Goal: Information Seeking & Learning: Check status

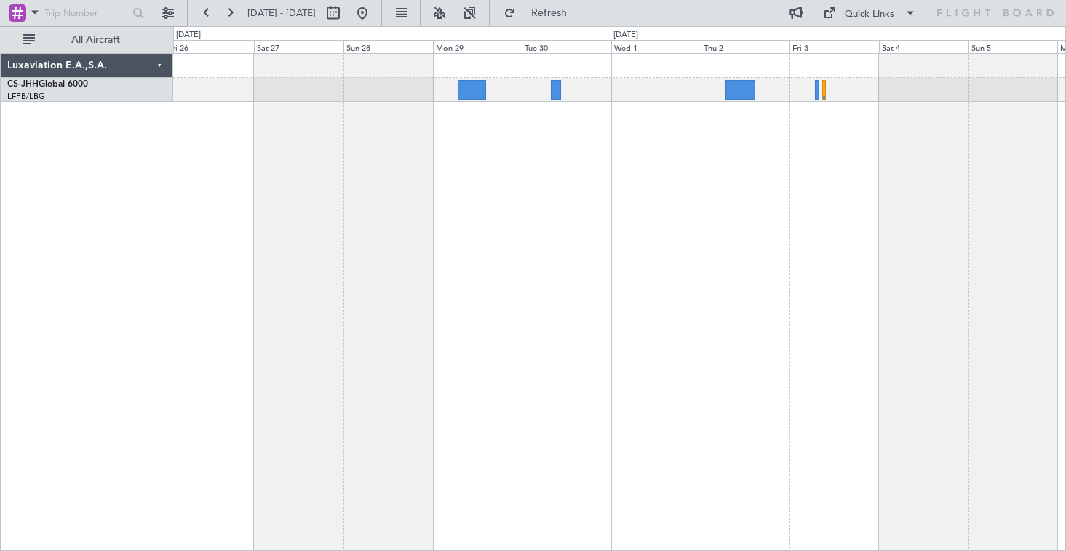
click at [329, 319] on div "Planned Maint [GEOGRAPHIC_DATA] ([GEOGRAPHIC_DATA])" at bounding box center [619, 302] width 892 height 498
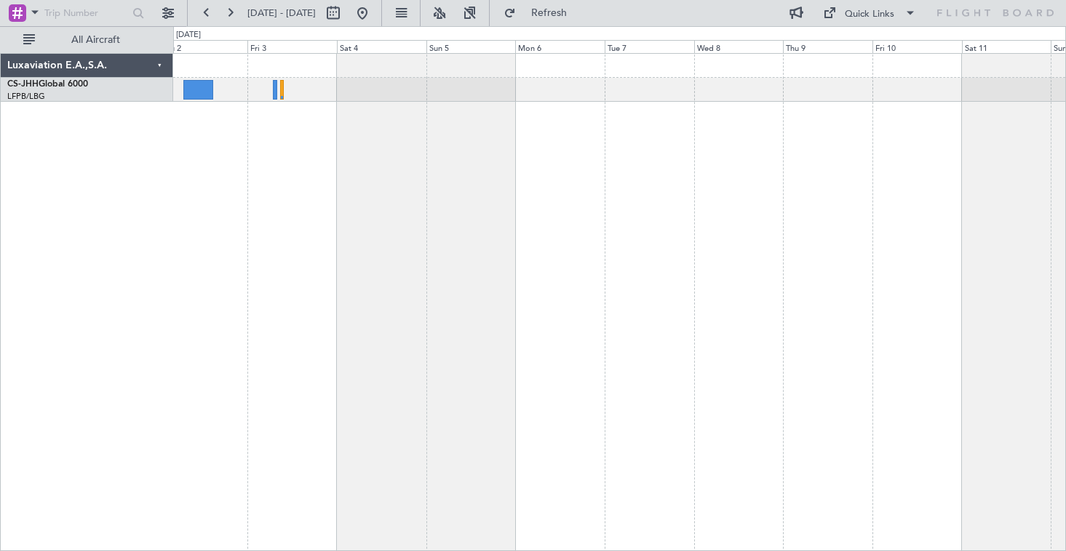
click at [308, 292] on div at bounding box center [619, 302] width 892 height 498
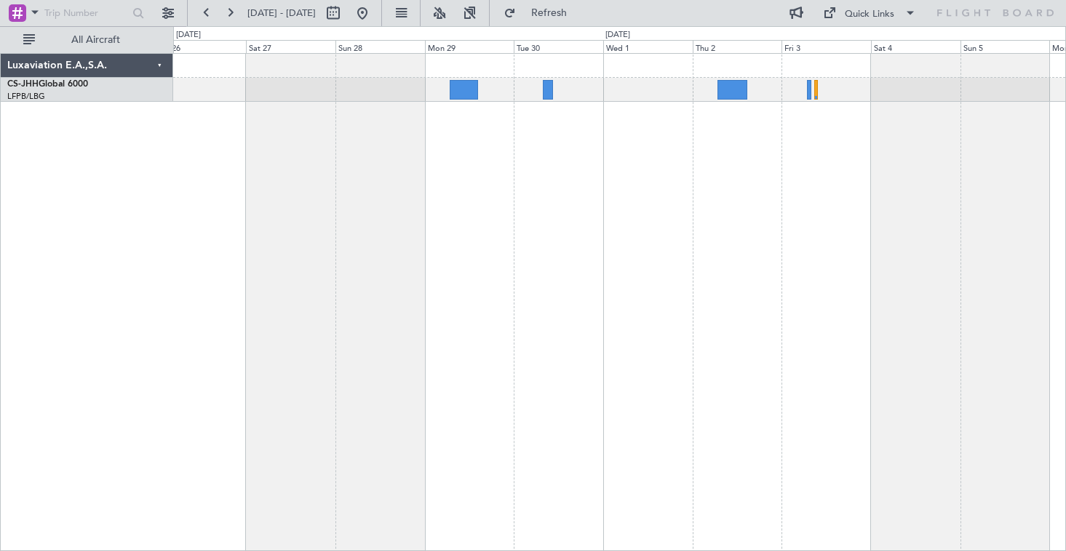
click at [807, 225] on div "Planned Maint [GEOGRAPHIC_DATA] ([GEOGRAPHIC_DATA])" at bounding box center [619, 302] width 892 height 498
click at [231, 15] on button at bounding box center [229, 12] width 23 height 23
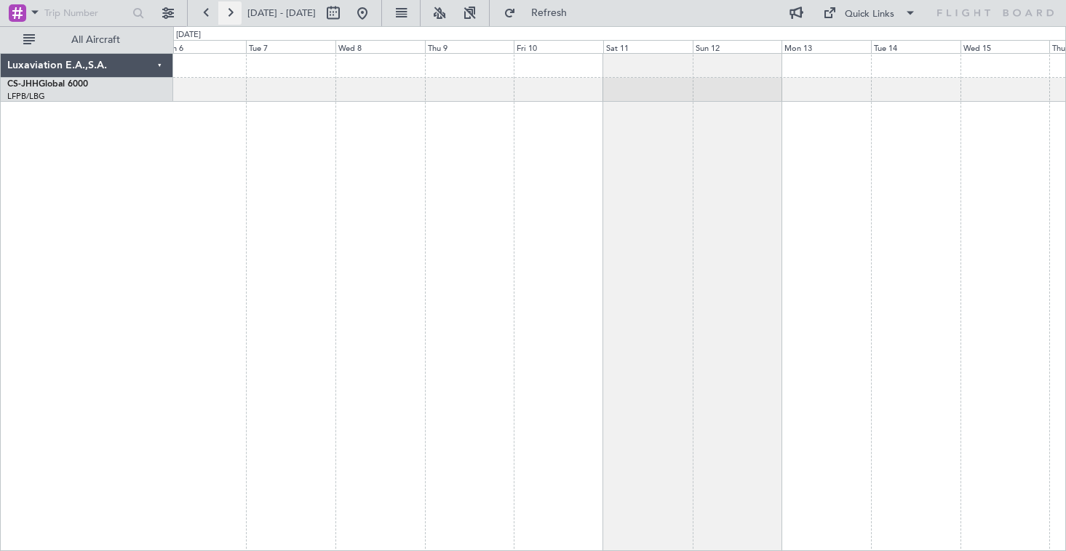
click at [231, 15] on button at bounding box center [229, 12] width 23 height 23
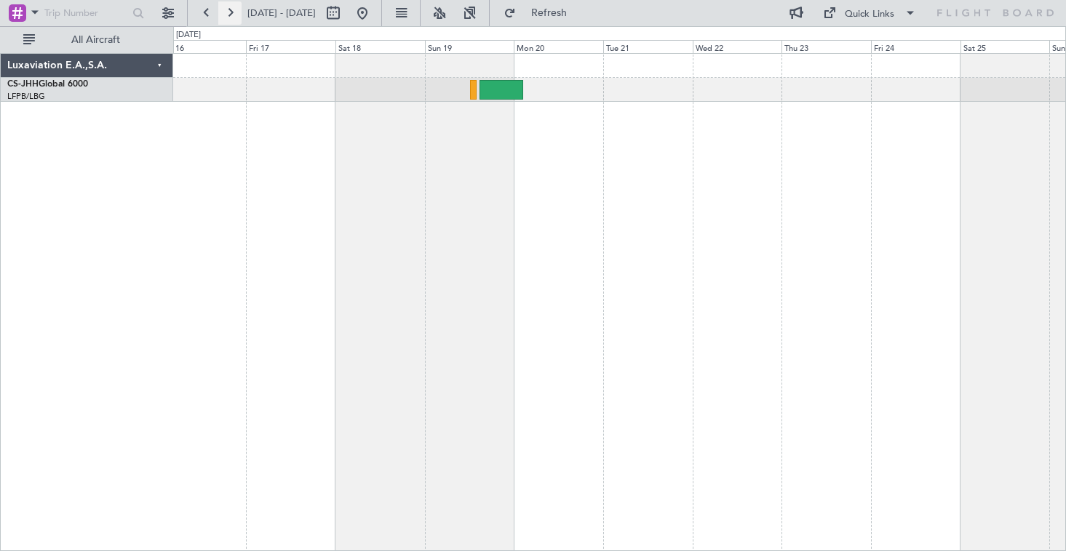
click at [231, 11] on button at bounding box center [229, 12] width 23 height 23
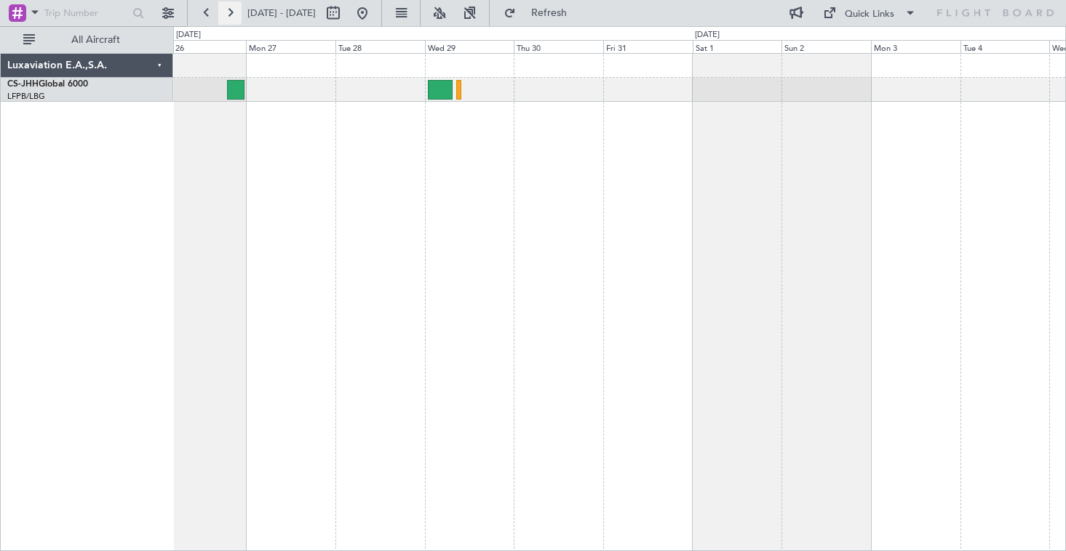
click at [231, 11] on button at bounding box center [229, 12] width 23 height 23
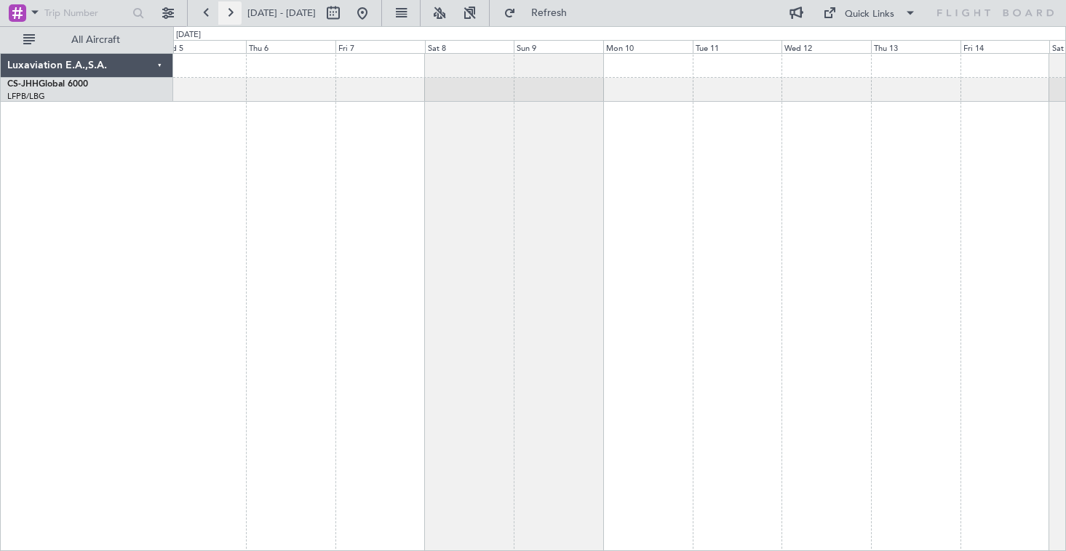
click at [231, 11] on button at bounding box center [229, 12] width 23 height 23
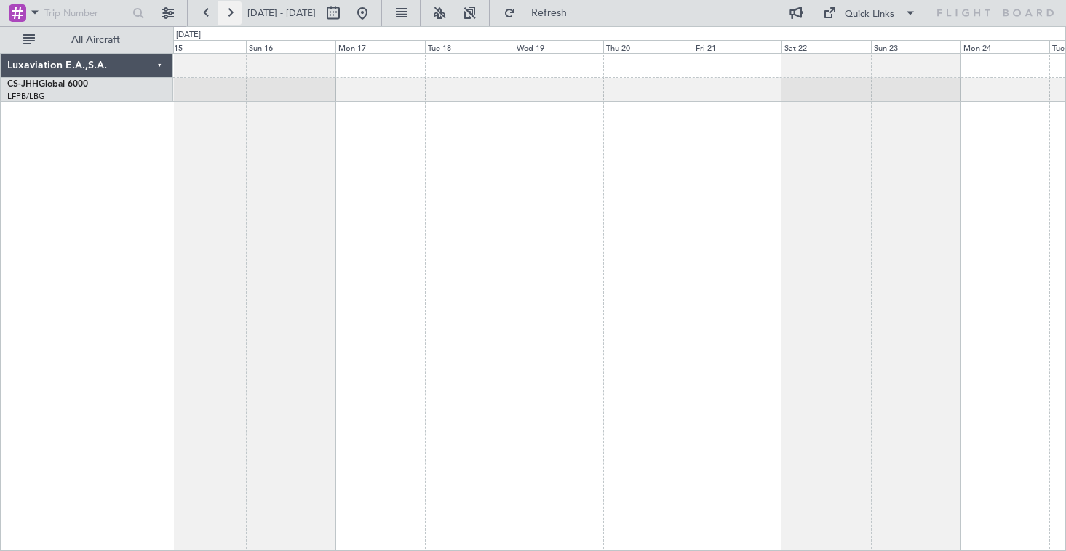
click at [231, 11] on button at bounding box center [229, 12] width 23 height 23
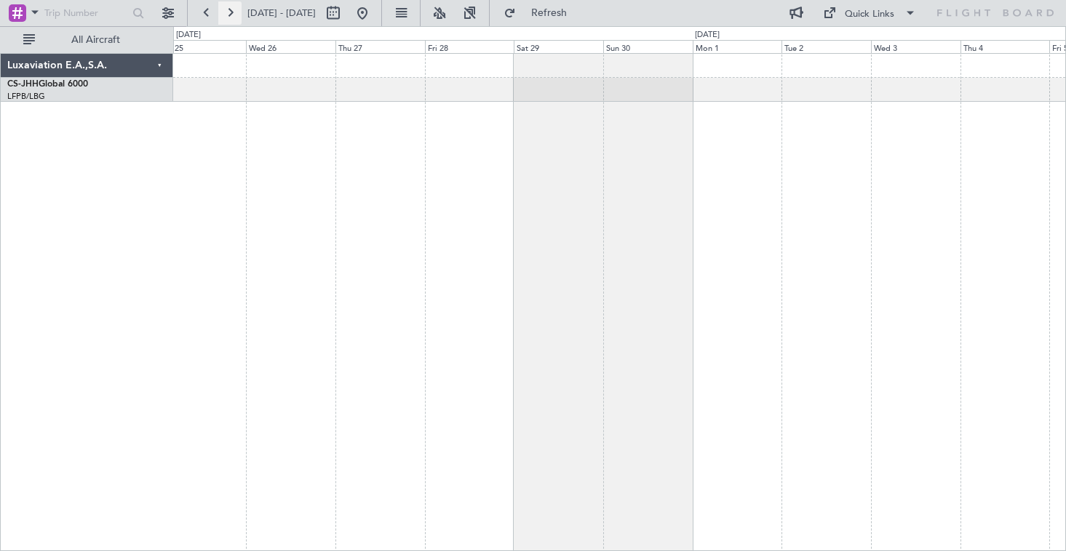
click at [231, 11] on button at bounding box center [229, 12] width 23 height 23
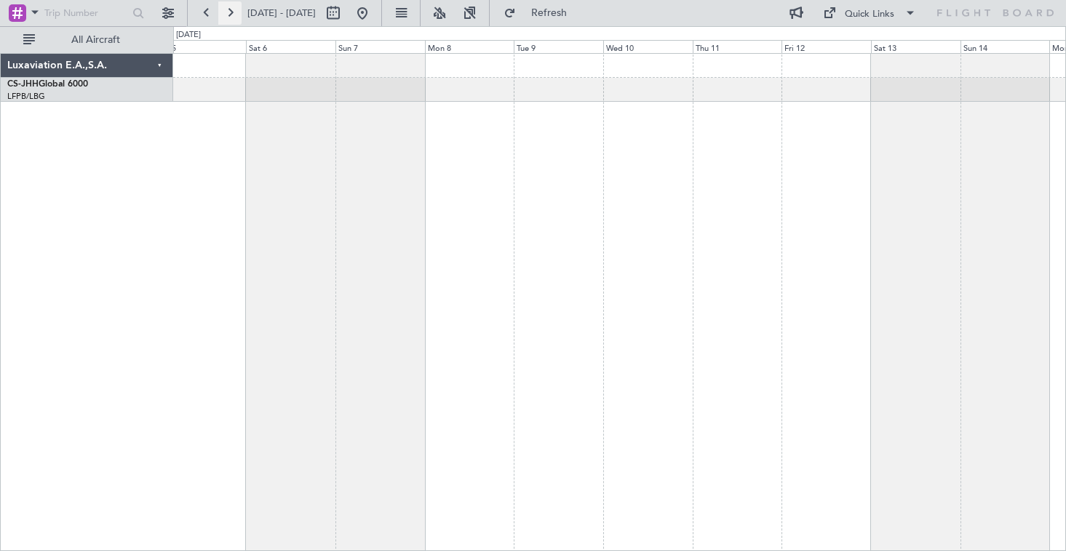
click at [231, 11] on button at bounding box center [229, 12] width 23 height 23
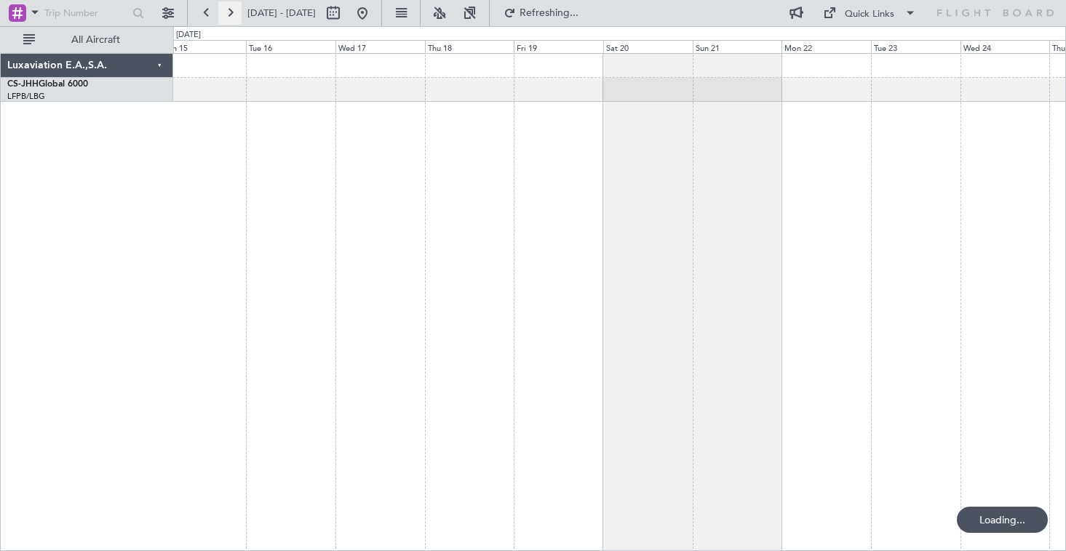
click at [231, 11] on button at bounding box center [229, 12] width 23 height 23
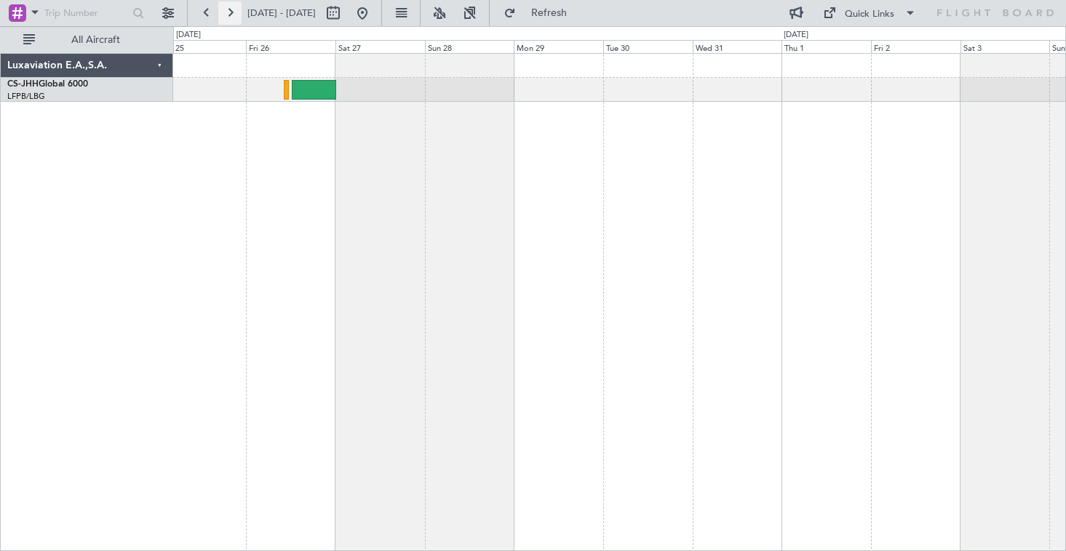
click at [233, 16] on button at bounding box center [229, 12] width 23 height 23
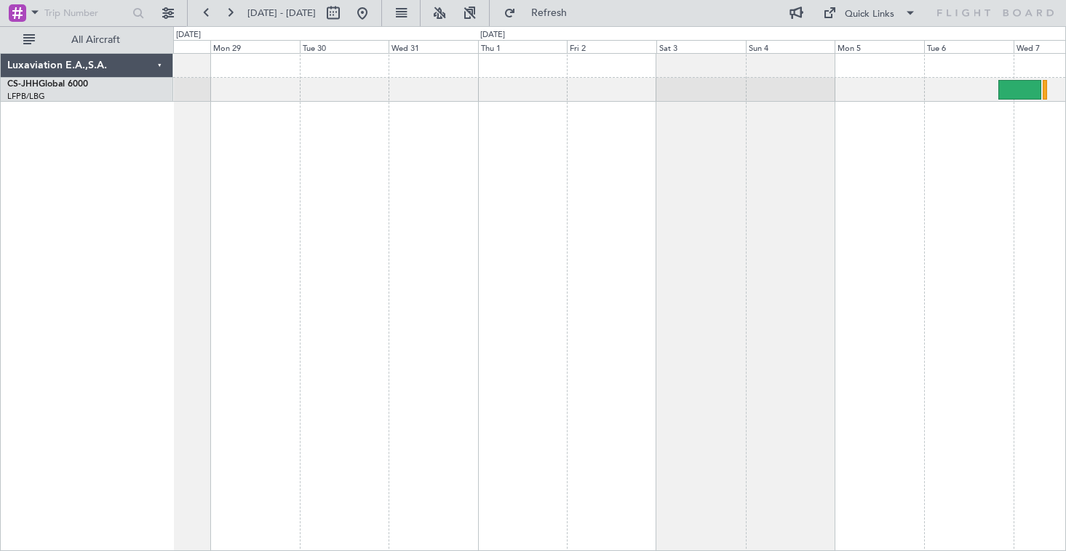
click at [922, 209] on div at bounding box center [619, 302] width 892 height 498
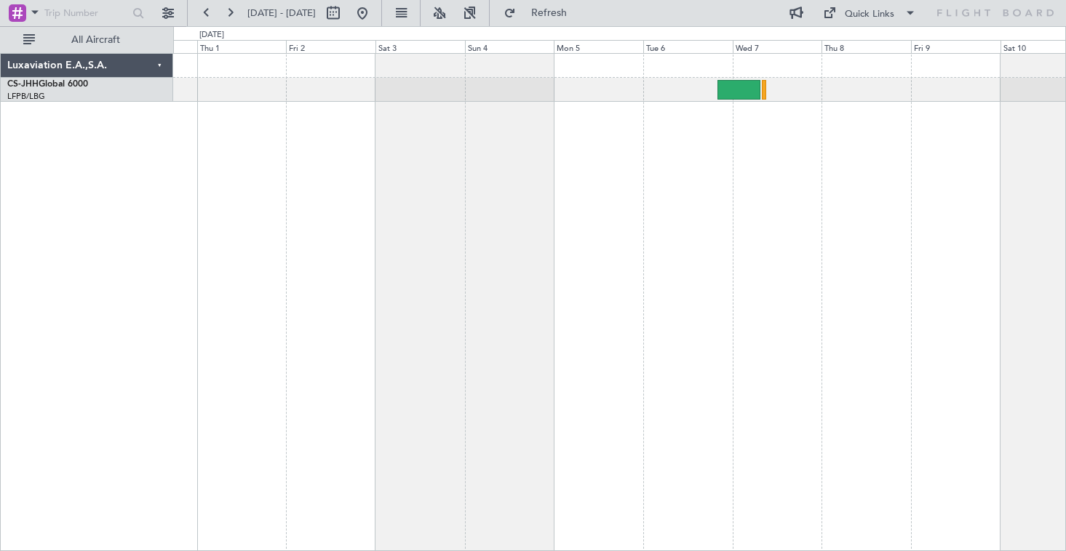
click at [618, 257] on div at bounding box center [619, 302] width 892 height 498
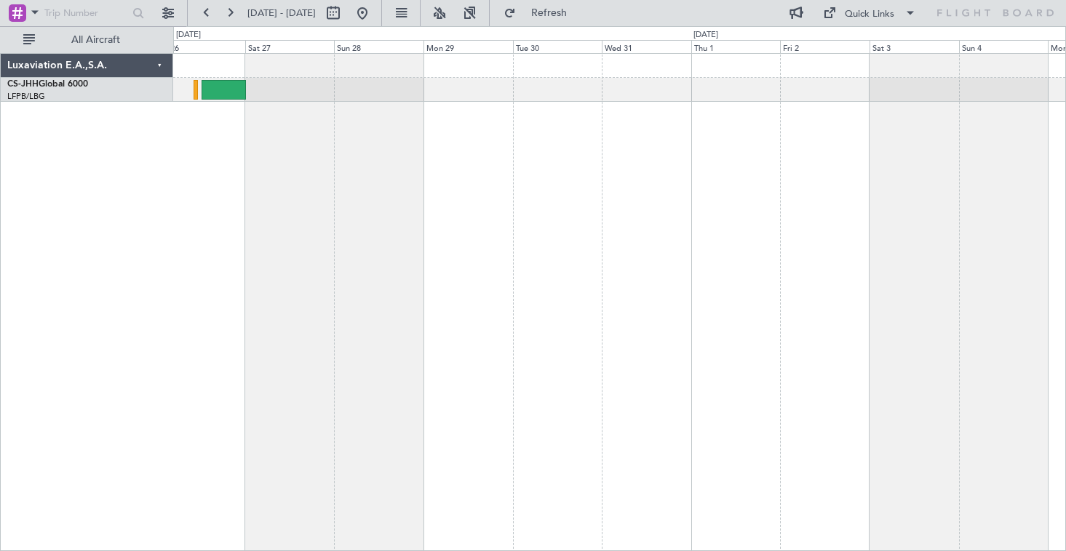
click at [863, 215] on div at bounding box center [619, 302] width 892 height 498
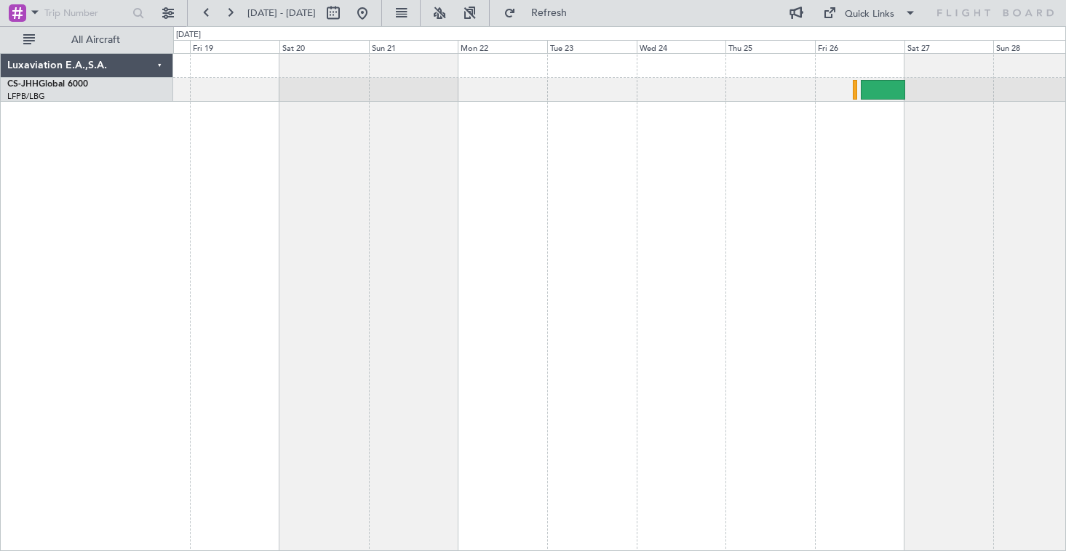
click at [948, 188] on div at bounding box center [619, 302] width 892 height 498
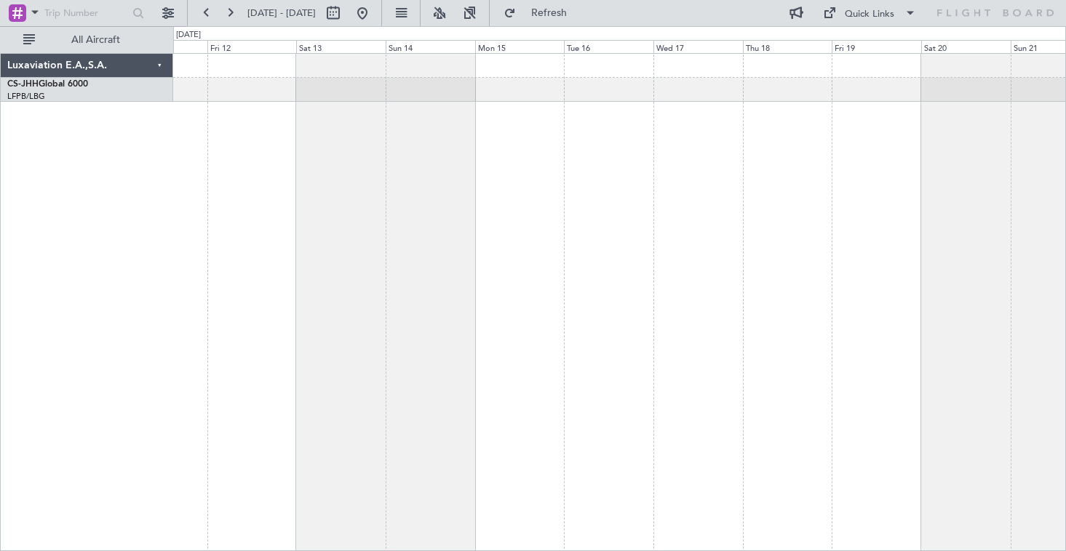
click at [1065, 140] on div "Luxaviation E.A.,S.A. CS-JHH Global 6000 LFPB/LBG Paris ([GEOGRAPHIC_DATA]) 0 0…" at bounding box center [533, 288] width 1066 height 525
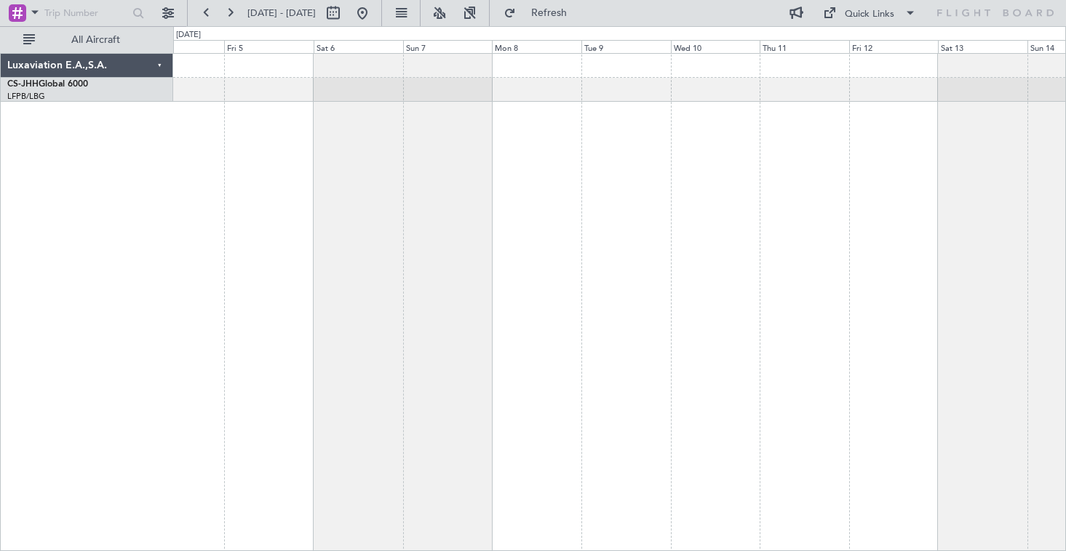
click at [1065, 152] on div "Luxaviation E.A.,S.A. CS-JHH Global 6000 LFPB/LBG Paris ([GEOGRAPHIC_DATA]) 0 0…" at bounding box center [533, 288] width 1066 height 525
click at [207, 12] on button at bounding box center [206, 12] width 23 height 23
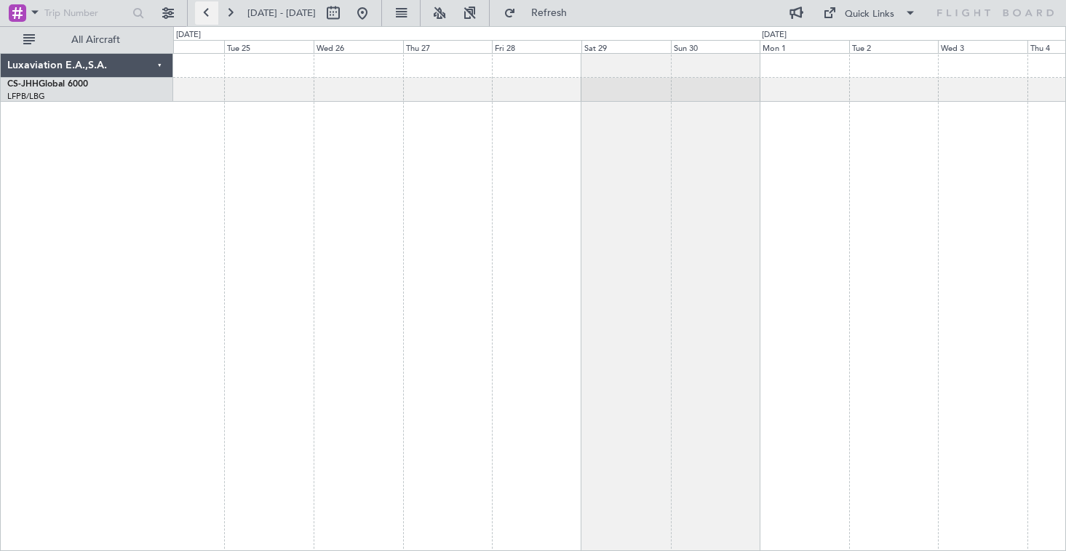
click at [207, 12] on button at bounding box center [206, 12] width 23 height 23
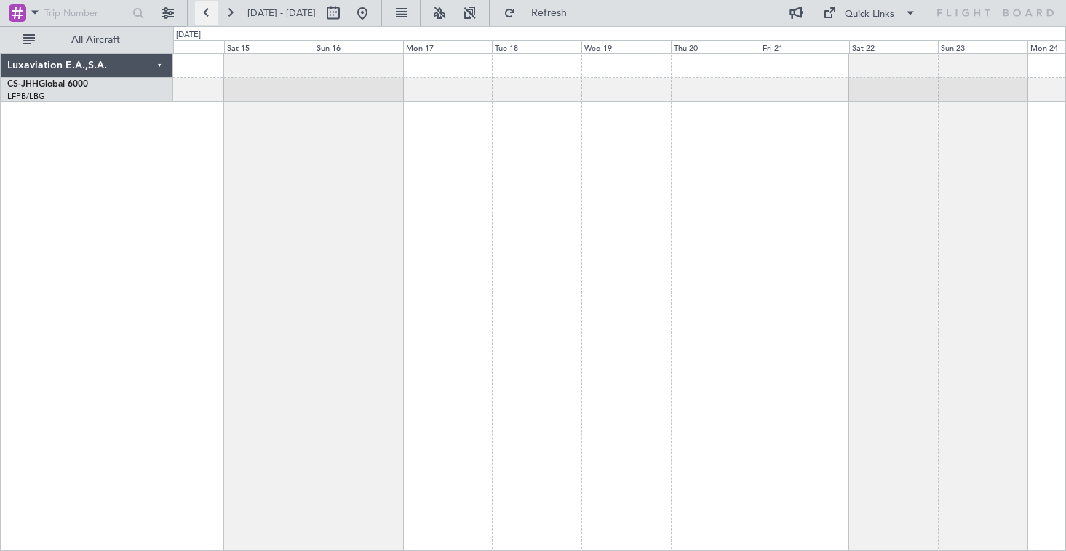
click at [207, 12] on button at bounding box center [206, 12] width 23 height 23
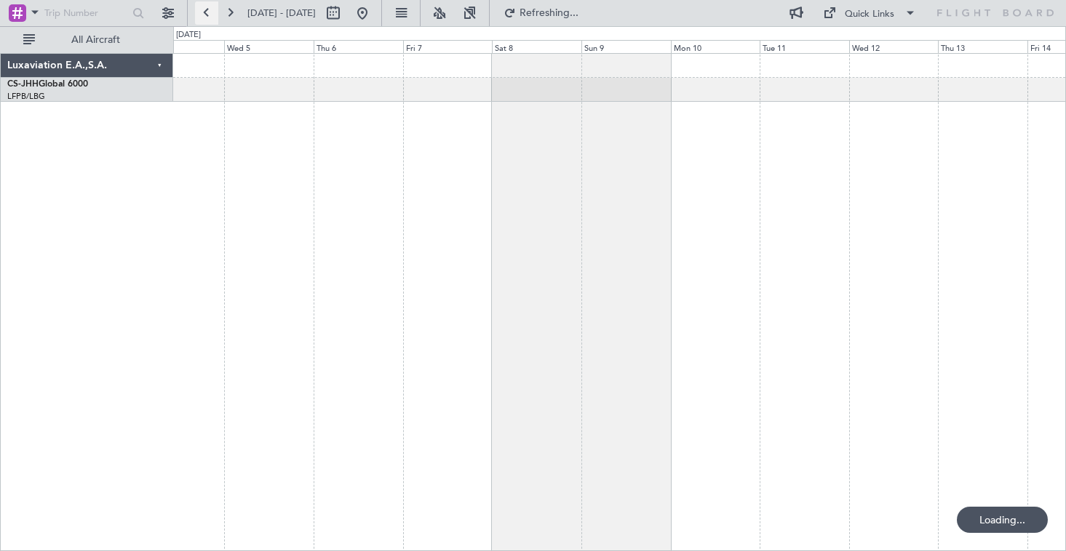
click at [207, 12] on button at bounding box center [206, 12] width 23 height 23
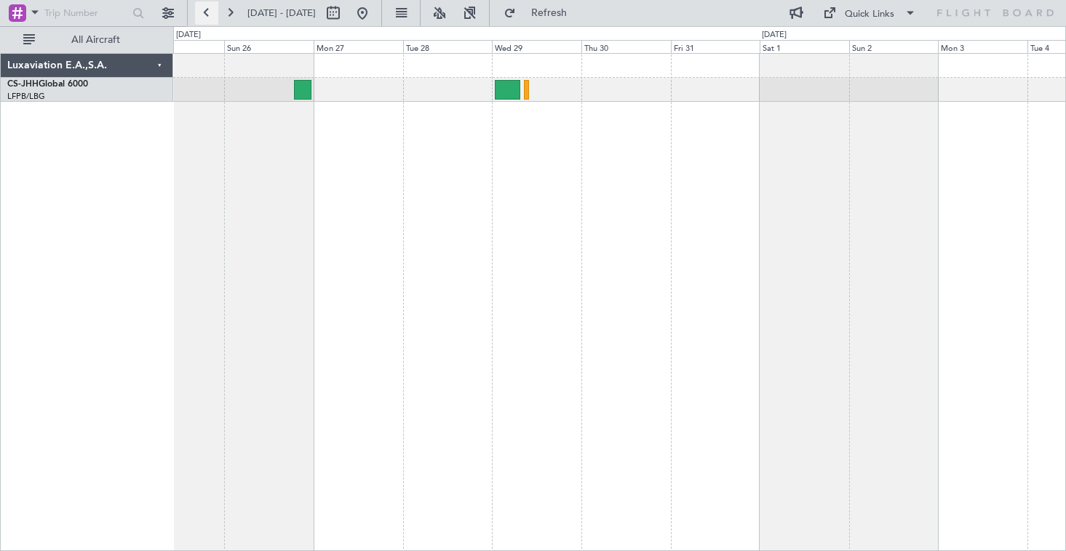
click at [209, 13] on button at bounding box center [206, 12] width 23 height 23
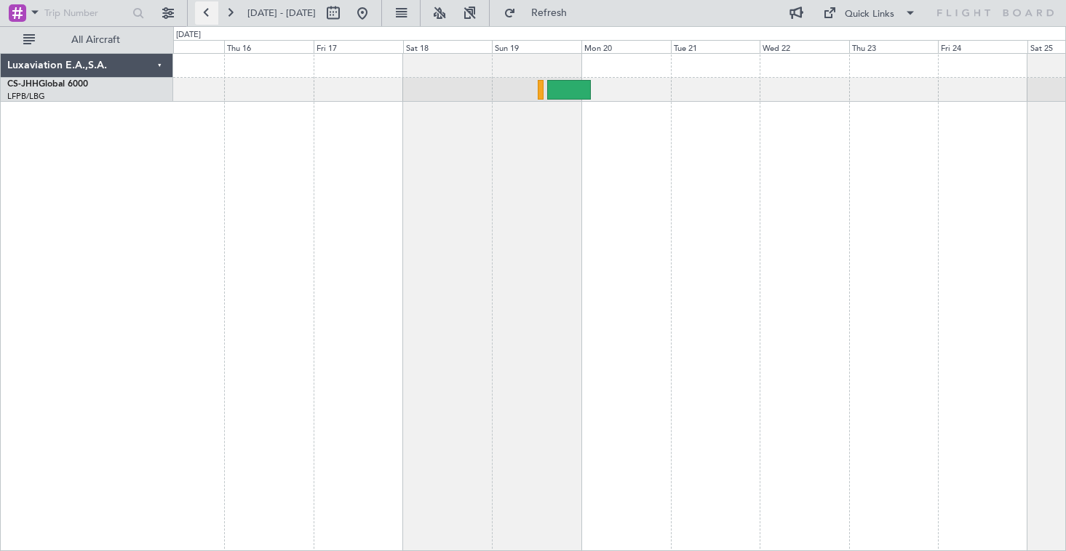
click at [209, 13] on button at bounding box center [206, 12] width 23 height 23
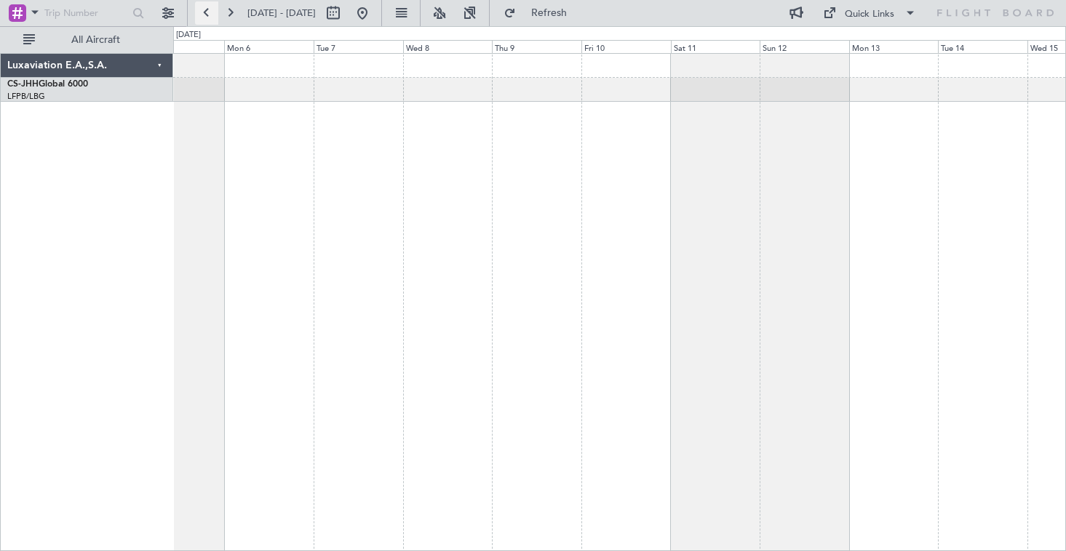
click at [209, 13] on button at bounding box center [206, 12] width 23 height 23
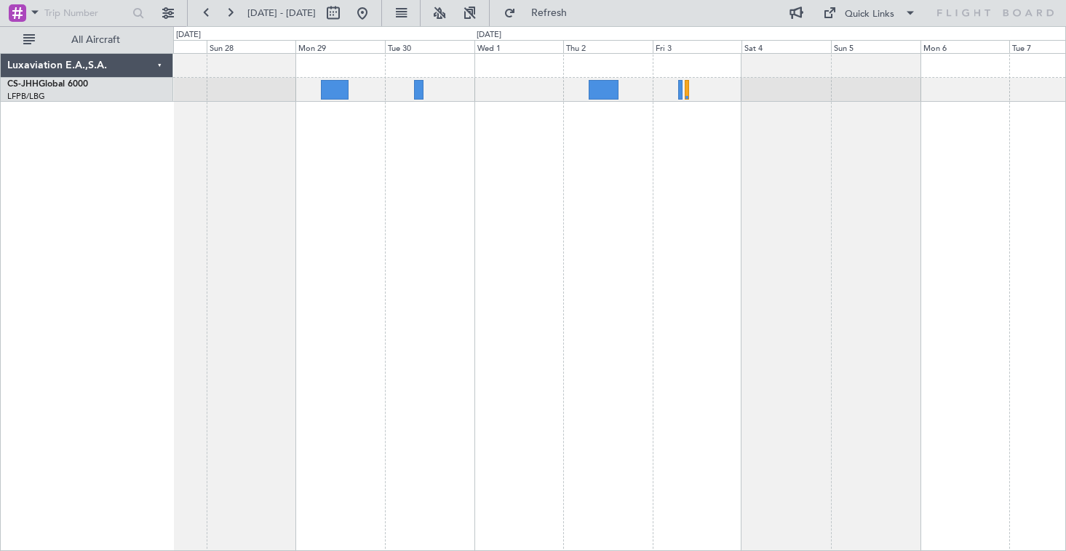
click at [648, 246] on div "Planned Maint [GEOGRAPHIC_DATA] ([GEOGRAPHIC_DATA])" at bounding box center [619, 302] width 892 height 498
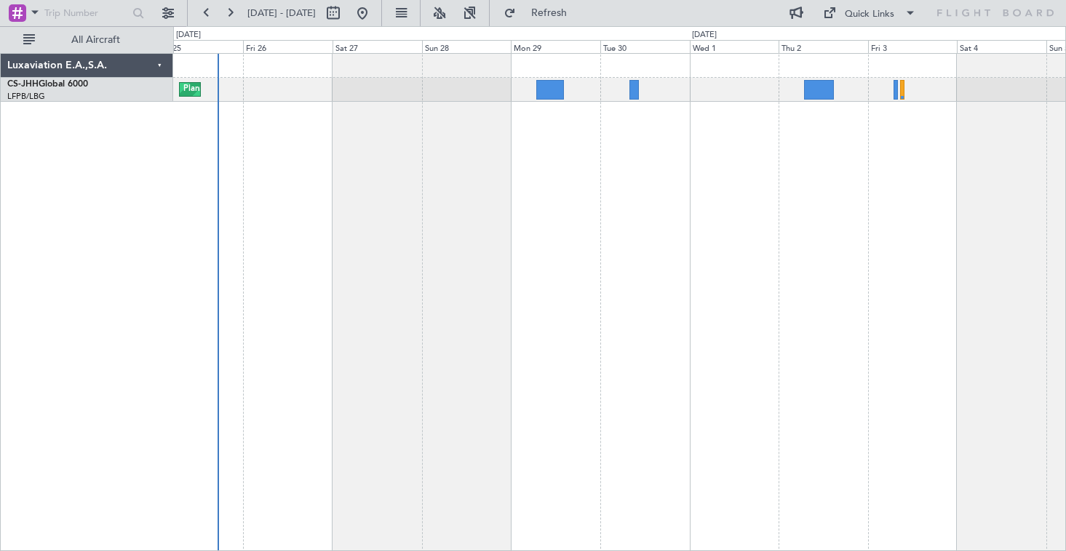
click at [584, 339] on div "Planned Maint [GEOGRAPHIC_DATA] ([GEOGRAPHIC_DATA])" at bounding box center [619, 302] width 892 height 498
click at [234, 11] on button at bounding box center [229, 12] width 23 height 23
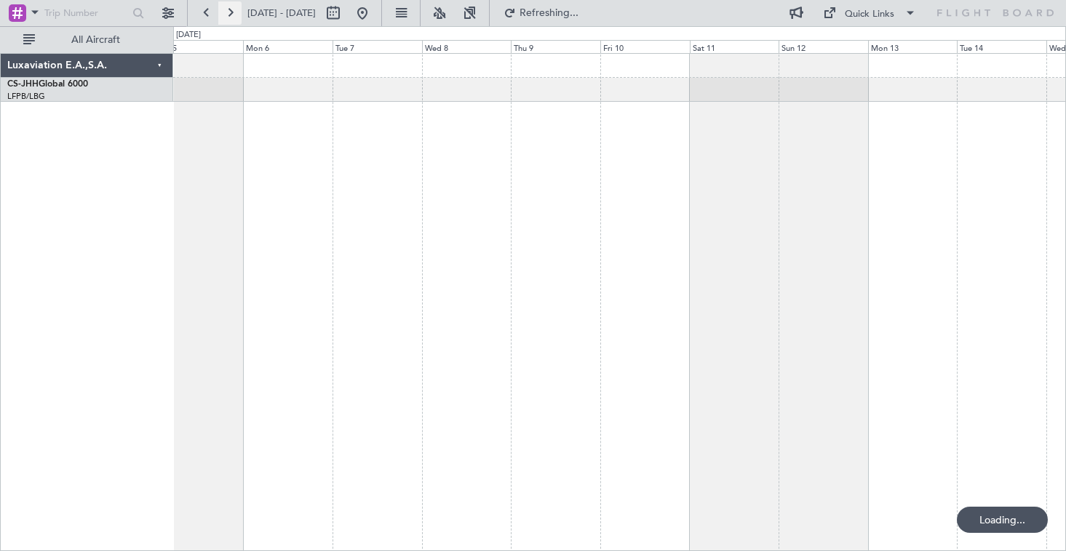
click at [234, 11] on button at bounding box center [229, 12] width 23 height 23
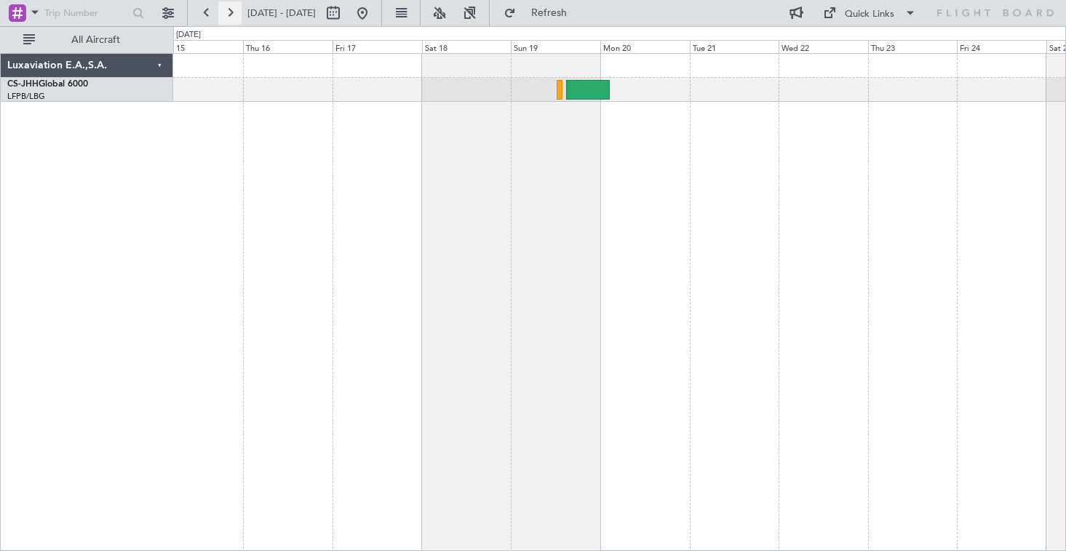
click at [234, 11] on button at bounding box center [229, 12] width 23 height 23
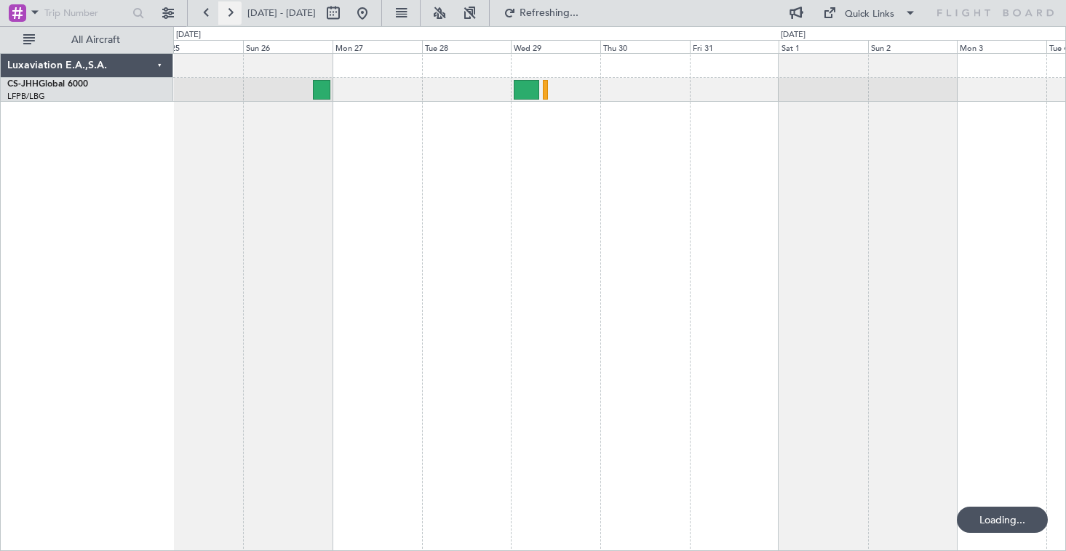
click at [234, 11] on button at bounding box center [229, 12] width 23 height 23
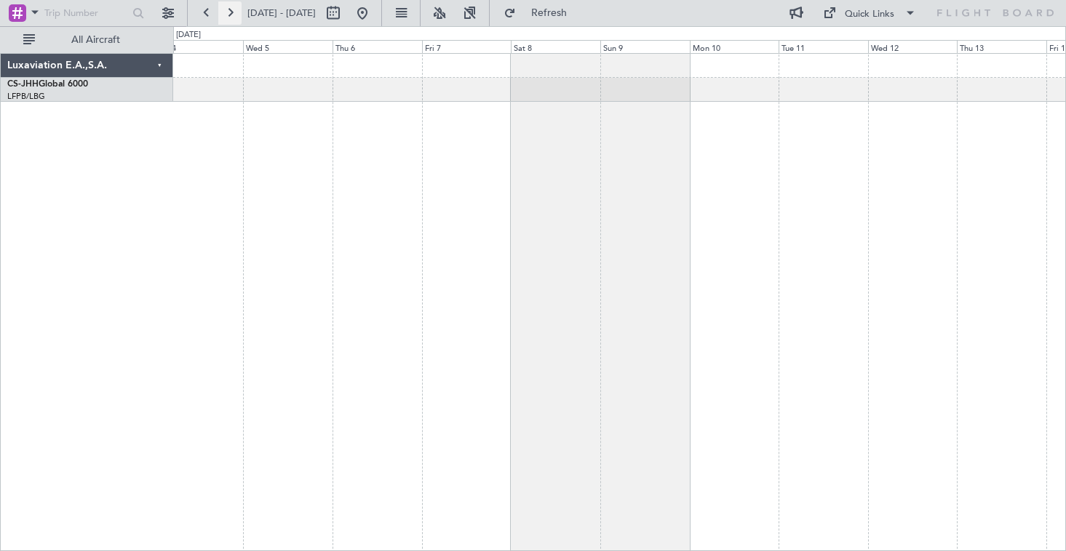
click at [234, 11] on button at bounding box center [229, 12] width 23 height 23
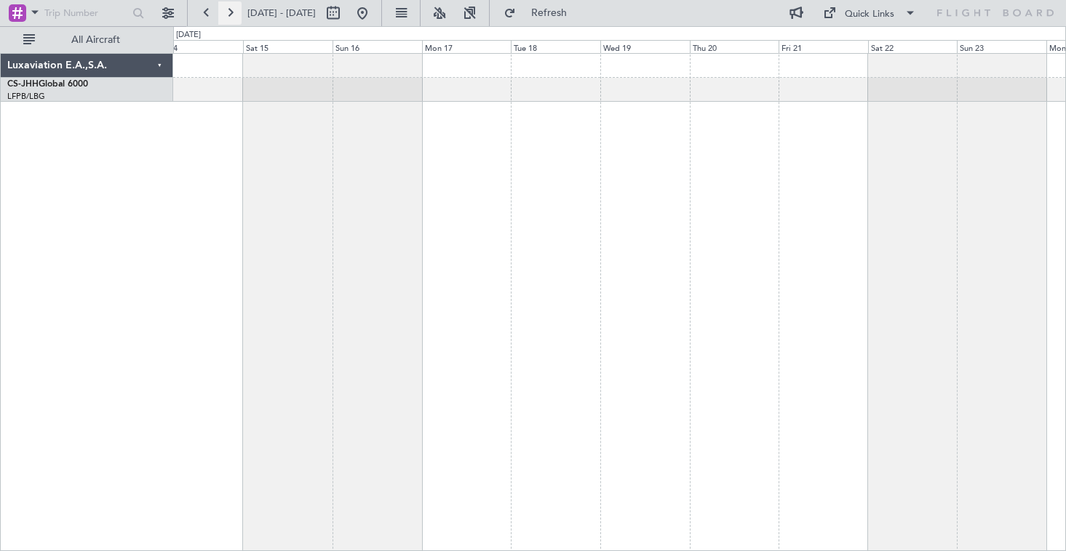
click at [234, 11] on button at bounding box center [229, 12] width 23 height 23
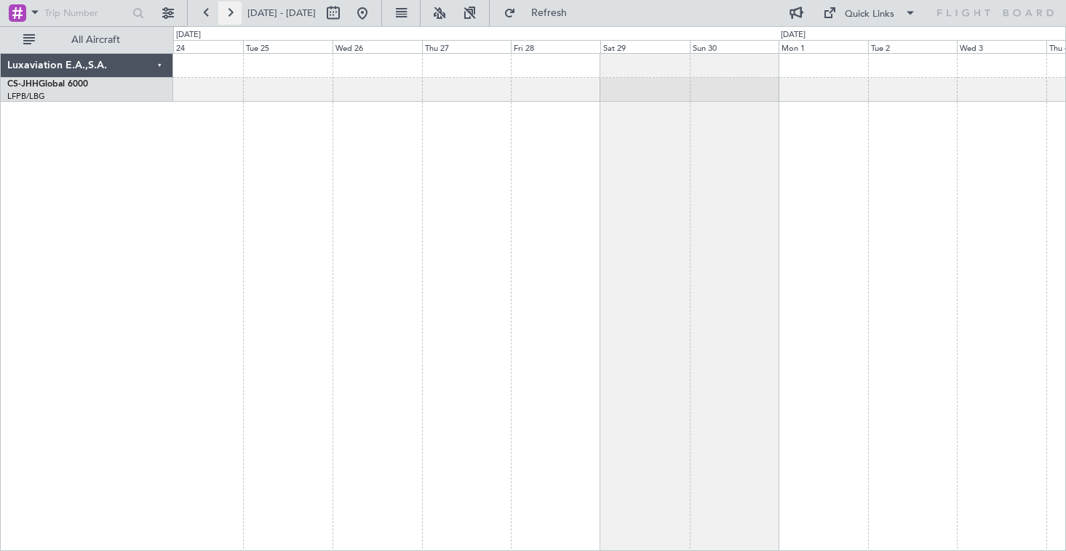
click at [234, 11] on button at bounding box center [229, 12] width 23 height 23
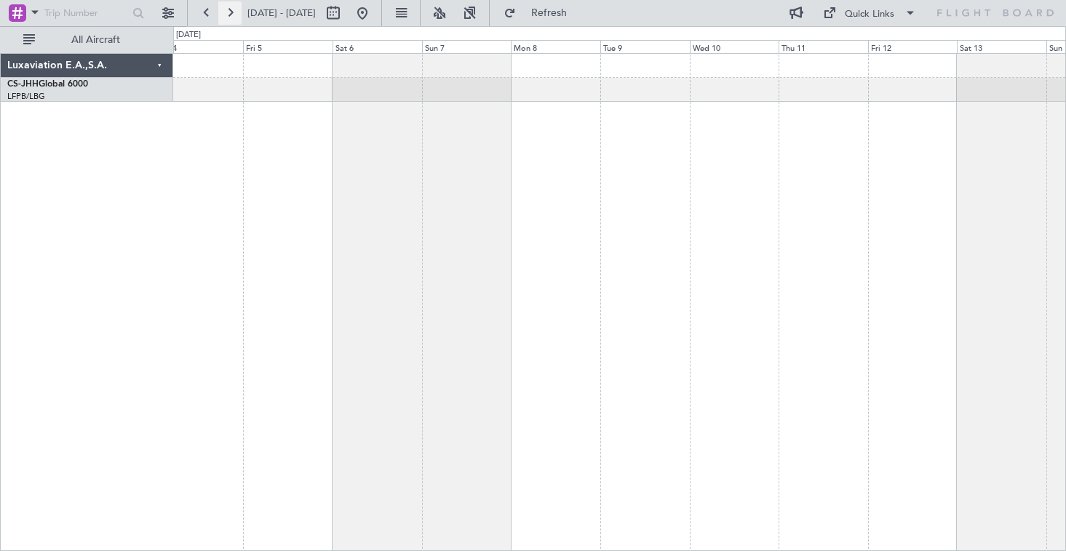
click at [234, 11] on button at bounding box center [229, 12] width 23 height 23
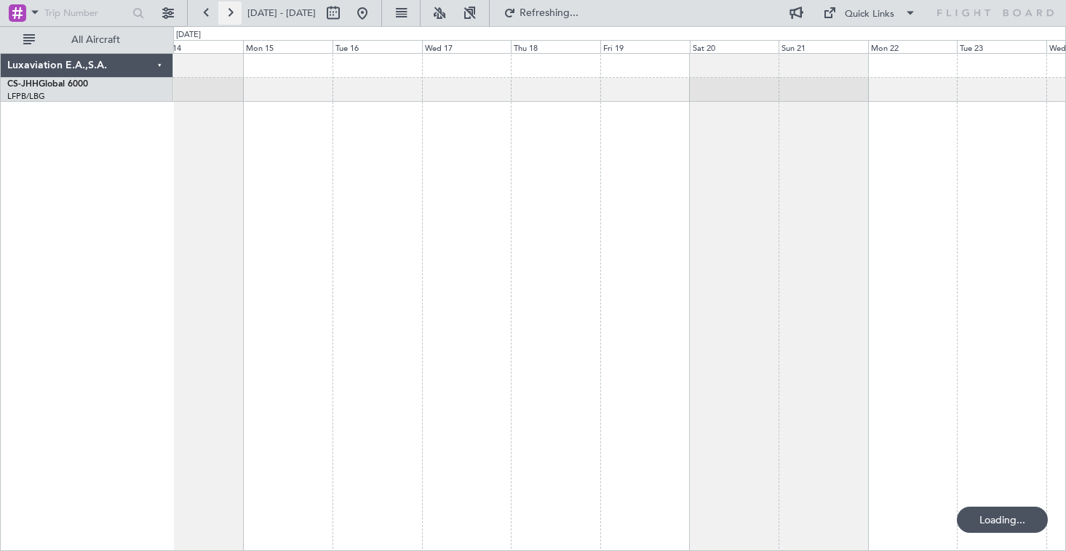
click at [234, 11] on button at bounding box center [229, 12] width 23 height 23
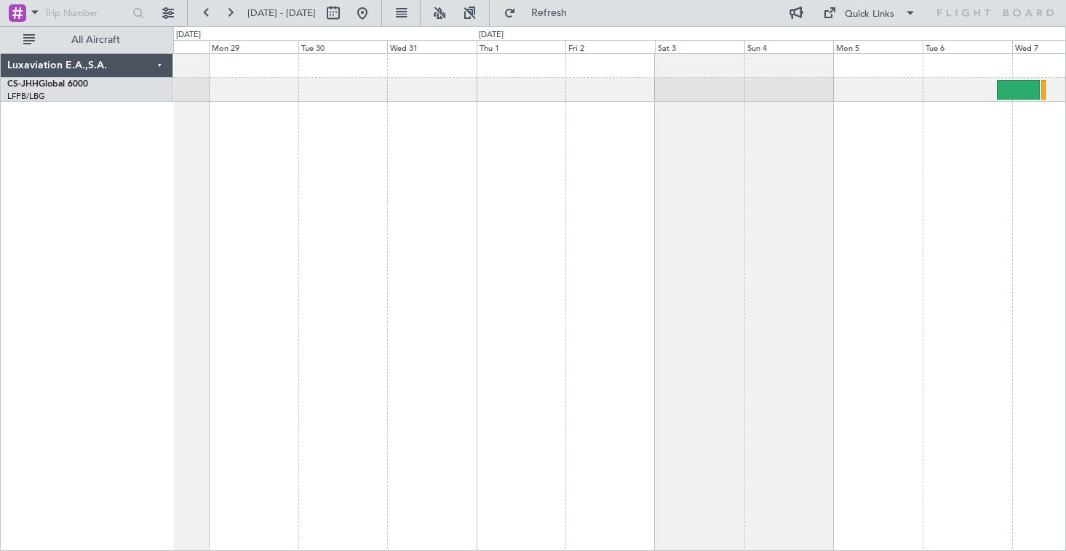
click at [446, 260] on div at bounding box center [619, 302] width 892 height 498
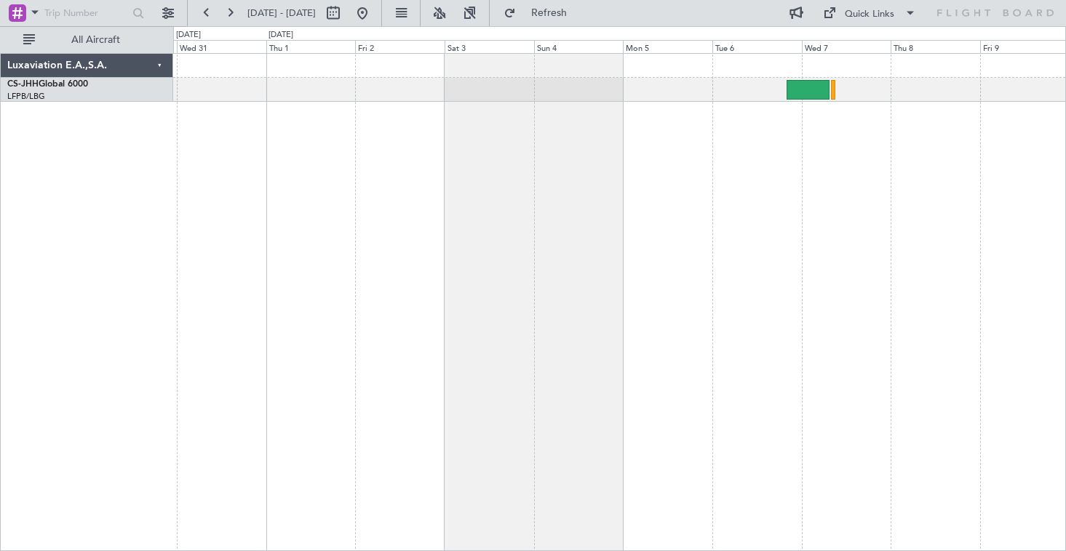
click at [644, 271] on div at bounding box center [619, 302] width 892 height 498
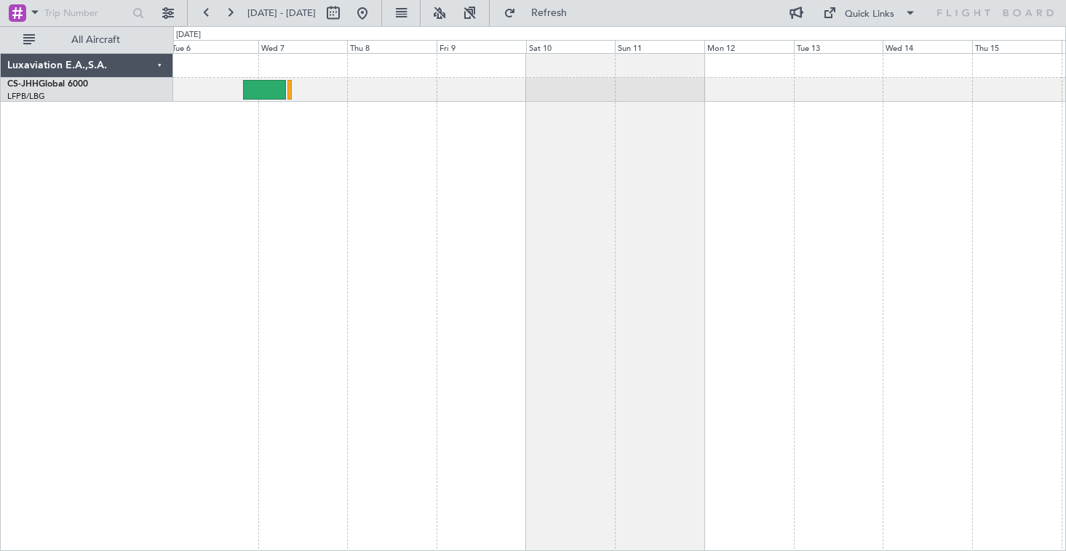
click at [284, 193] on div at bounding box center [619, 302] width 892 height 498
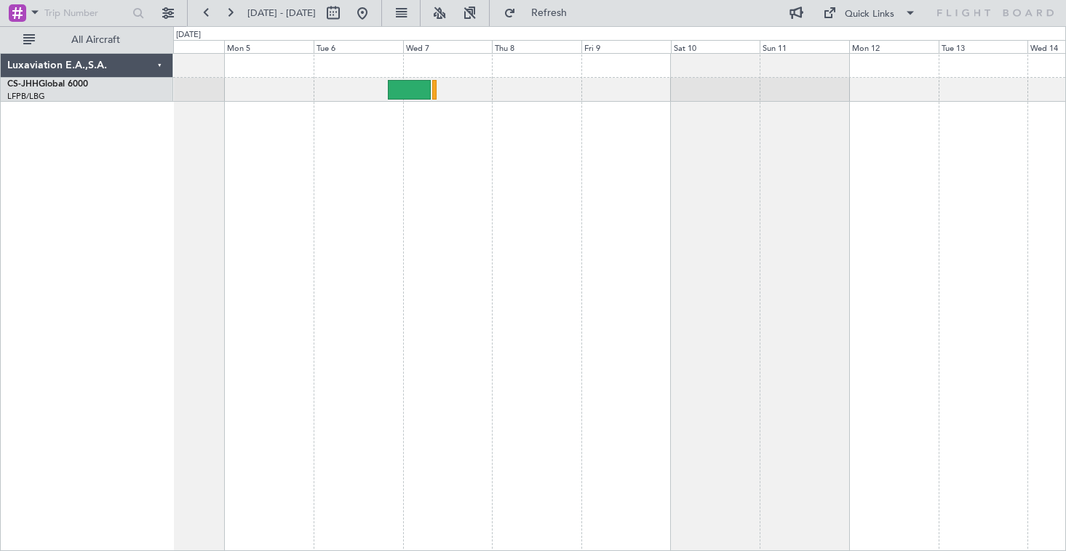
click at [1063, 215] on div at bounding box center [619, 302] width 892 height 498
click at [374, 10] on button at bounding box center [362, 12] width 23 height 23
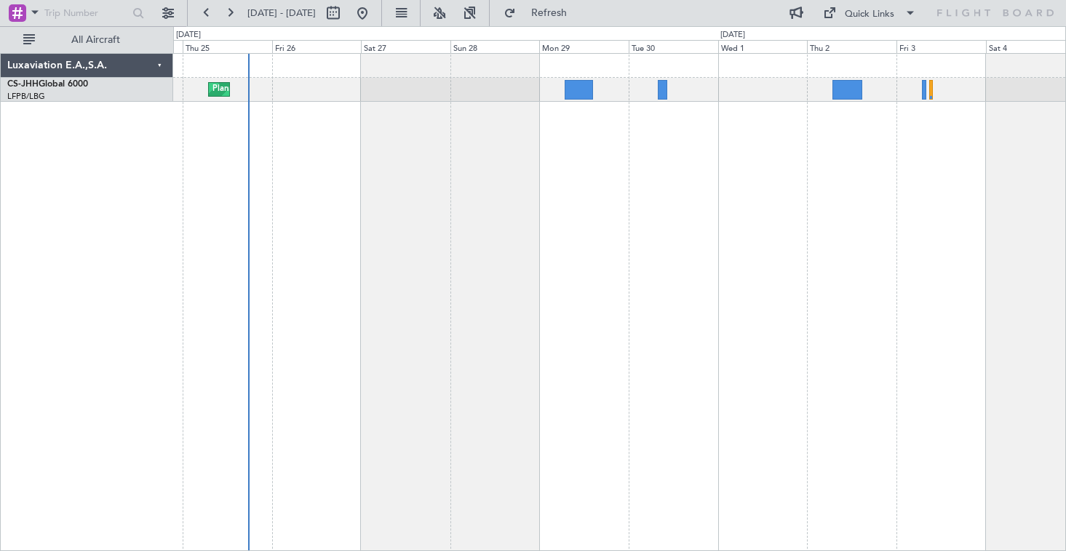
click at [421, 193] on div "Planned Maint Paris (Le Bourget)" at bounding box center [619, 302] width 892 height 498
